Goal: Transaction & Acquisition: Purchase product/service

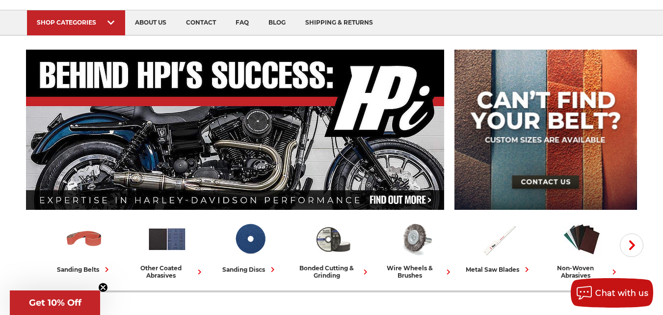
scroll to position [147, 0]
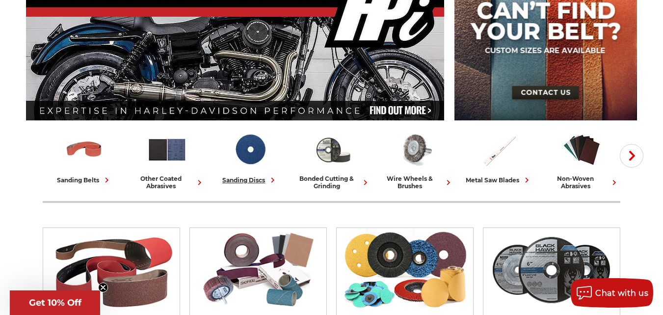
click at [260, 177] on div "sanding discs" at bounding box center [249, 180] width 55 height 10
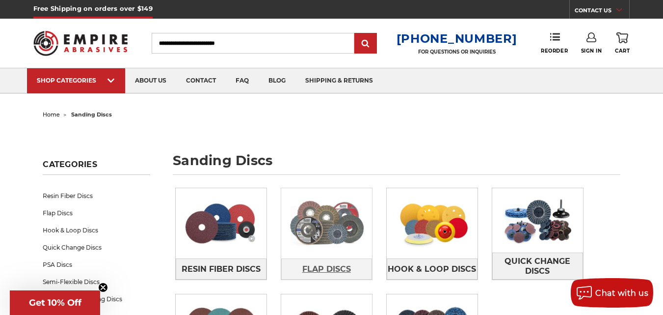
click at [333, 271] on span "Flap Discs" at bounding box center [326, 269] width 49 height 17
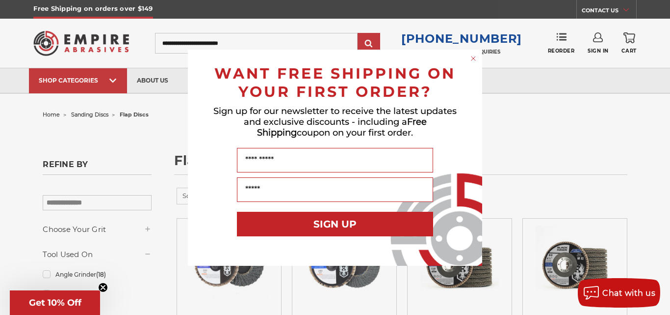
click at [476, 58] on circle "Close dialog" at bounding box center [473, 57] width 9 height 9
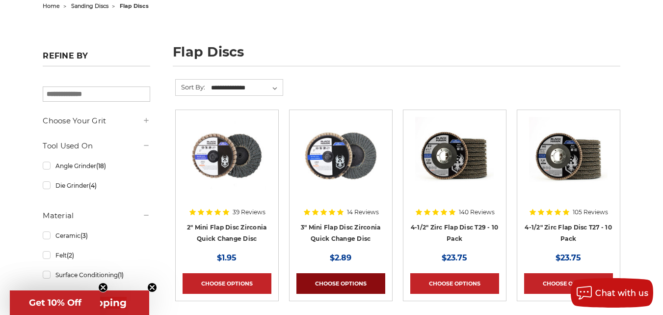
scroll to position [147, 0]
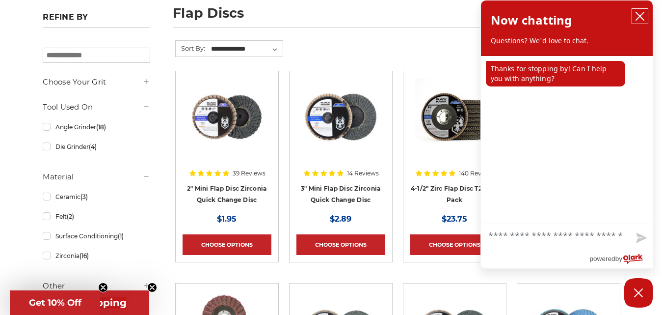
click at [639, 15] on icon "close chatbox" at bounding box center [640, 16] width 8 height 8
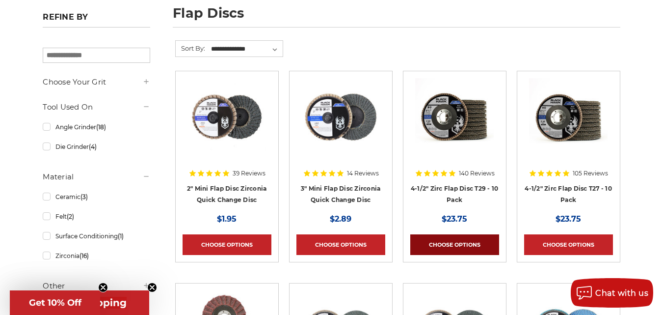
click at [458, 240] on link "Choose Options" at bounding box center [454, 244] width 89 height 21
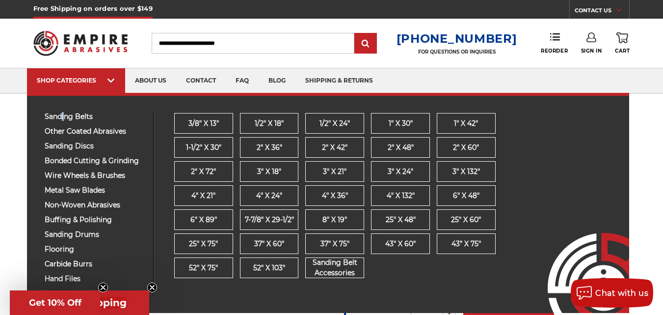
click at [64, 108] on div "sanding belts 3/8" x 13" 1/2" x 18" 1/2" x 24" 1" x 30" 1" x 42" 1-1/2" x 30" 2…" at bounding box center [328, 203] width 602 height 220
